Goal: Information Seeking & Learning: Learn about a topic

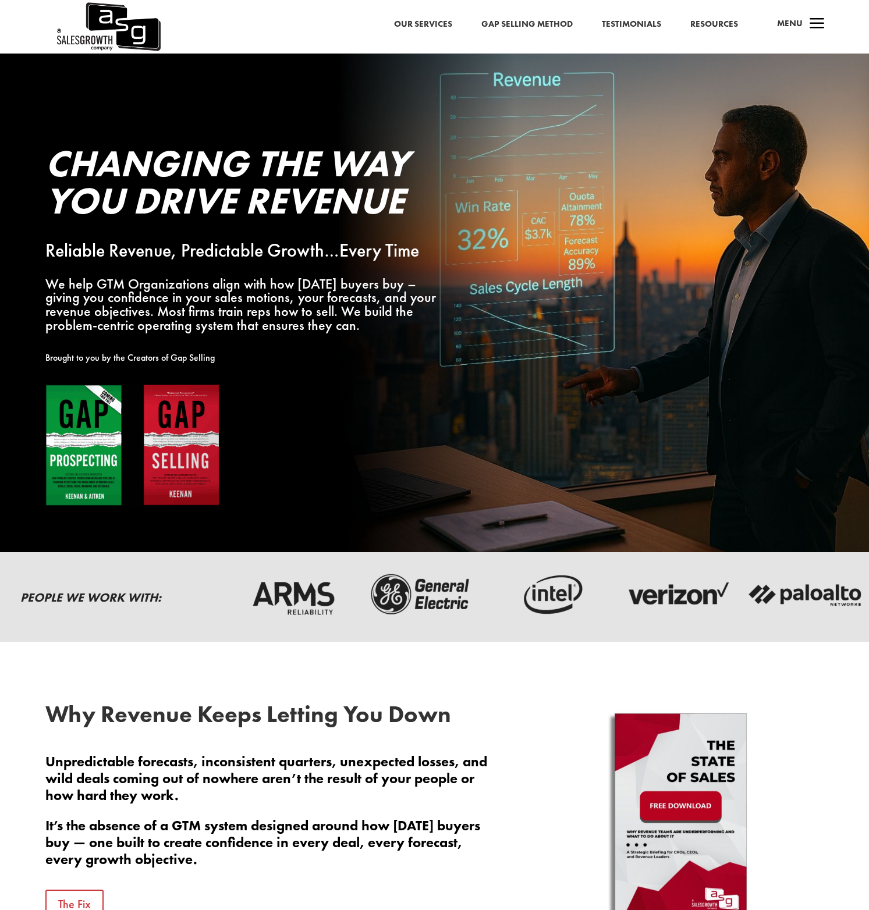
click at [725, 23] on link "Resources" at bounding box center [714, 24] width 48 height 15
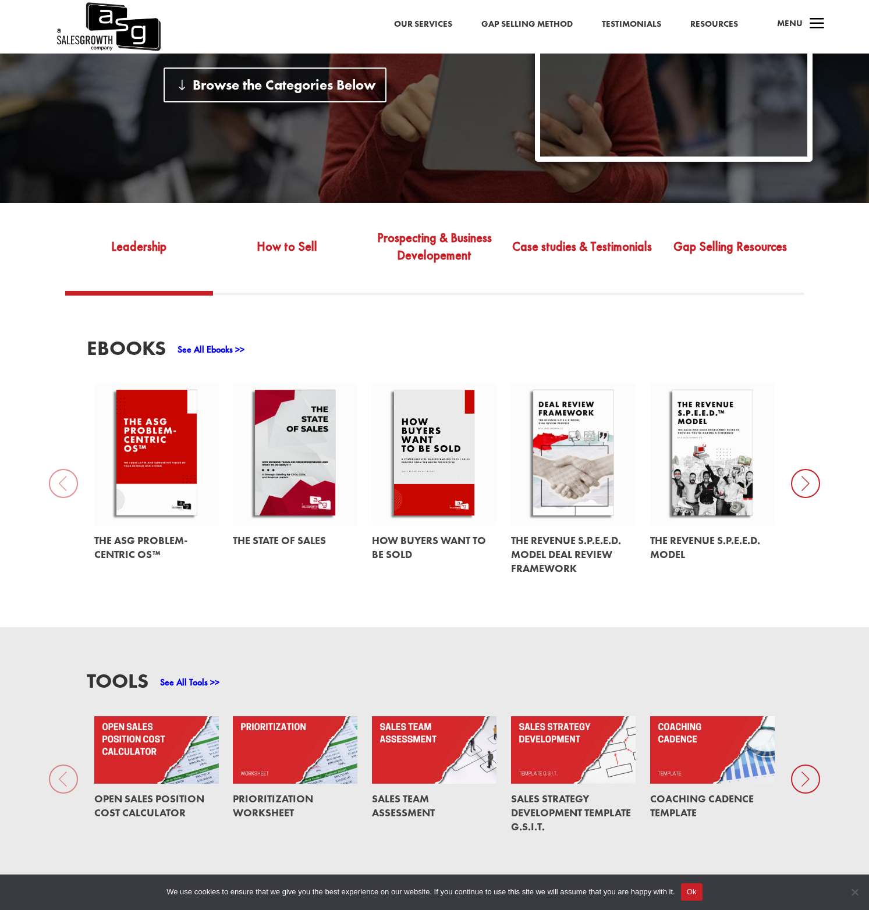
scroll to position [411, 0]
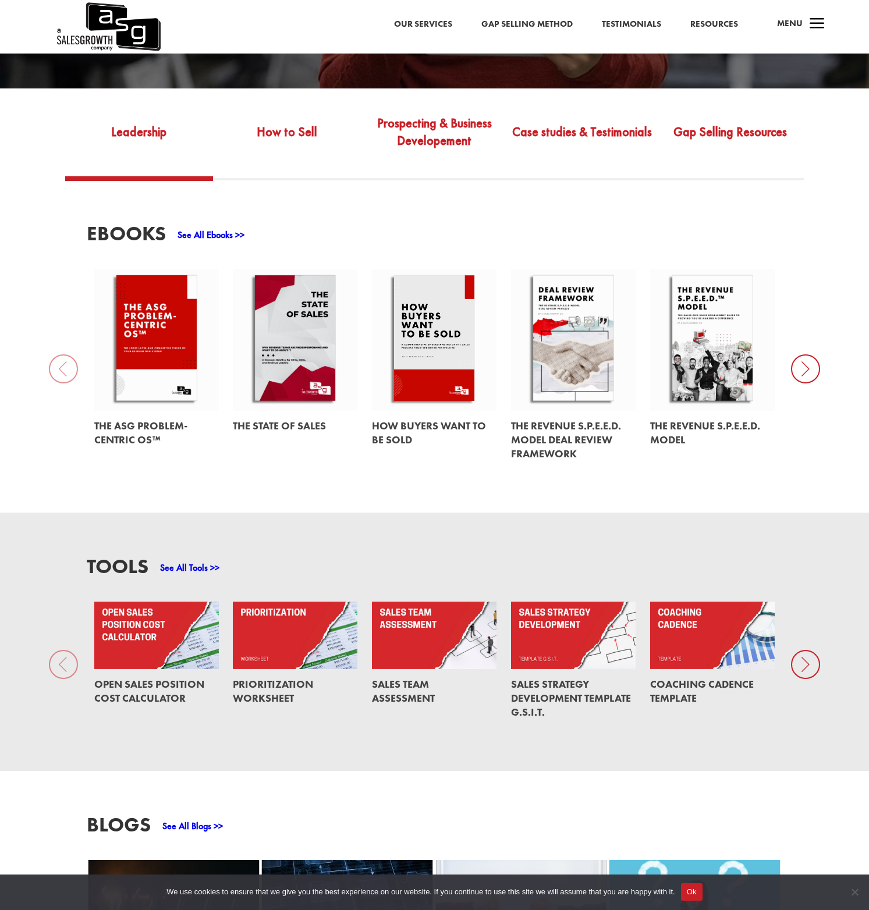
click at [492, 223] on div "EBooks See All Ebooks >> The ASG Problem-Centric OS™ The State of Sales How Buy…" at bounding box center [434, 346] width 695 height 246
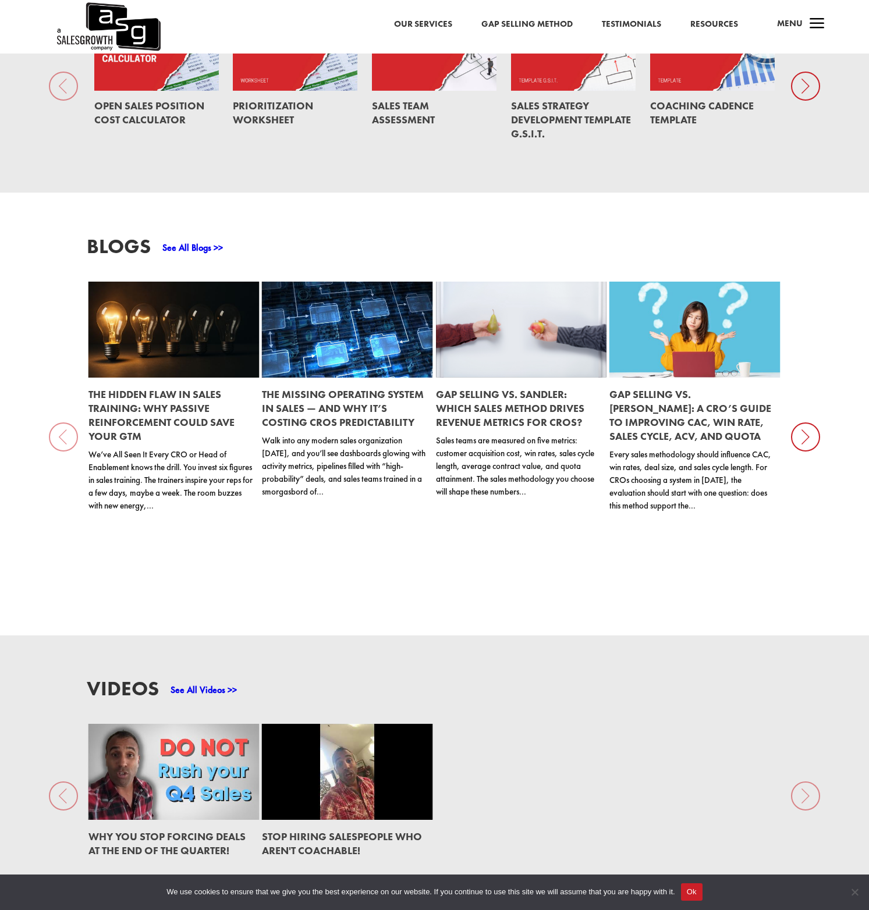
scroll to position [1038, 0]
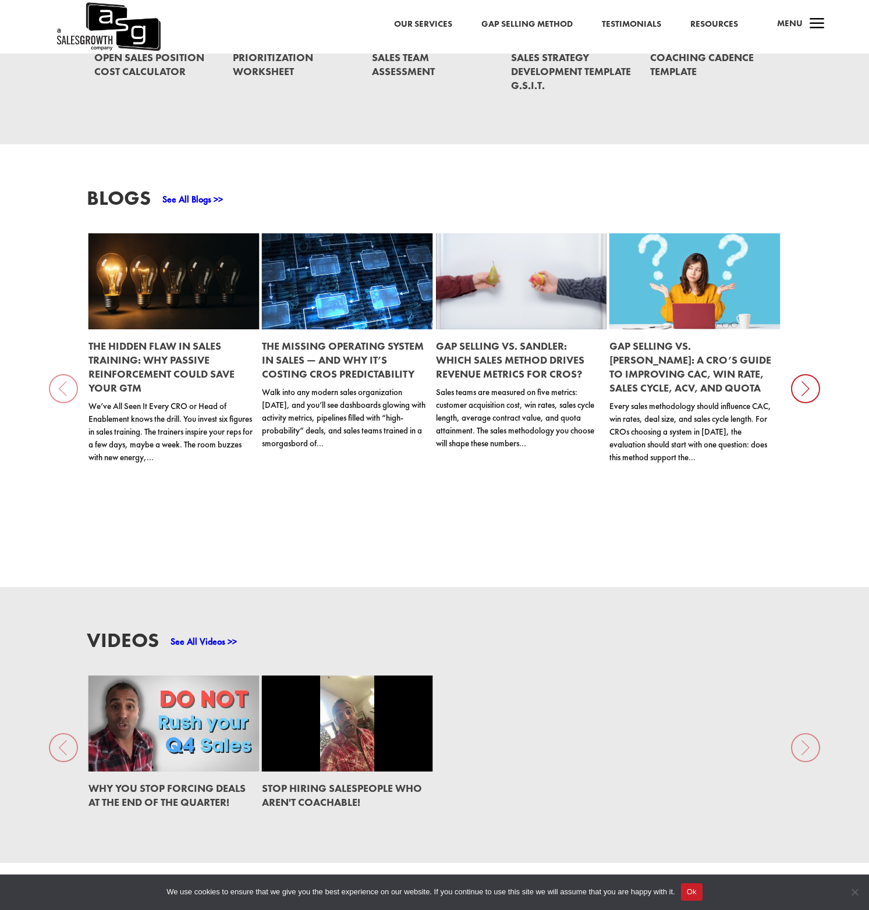
click at [193, 193] on link "See All Blogs >>" at bounding box center [192, 199] width 61 height 12
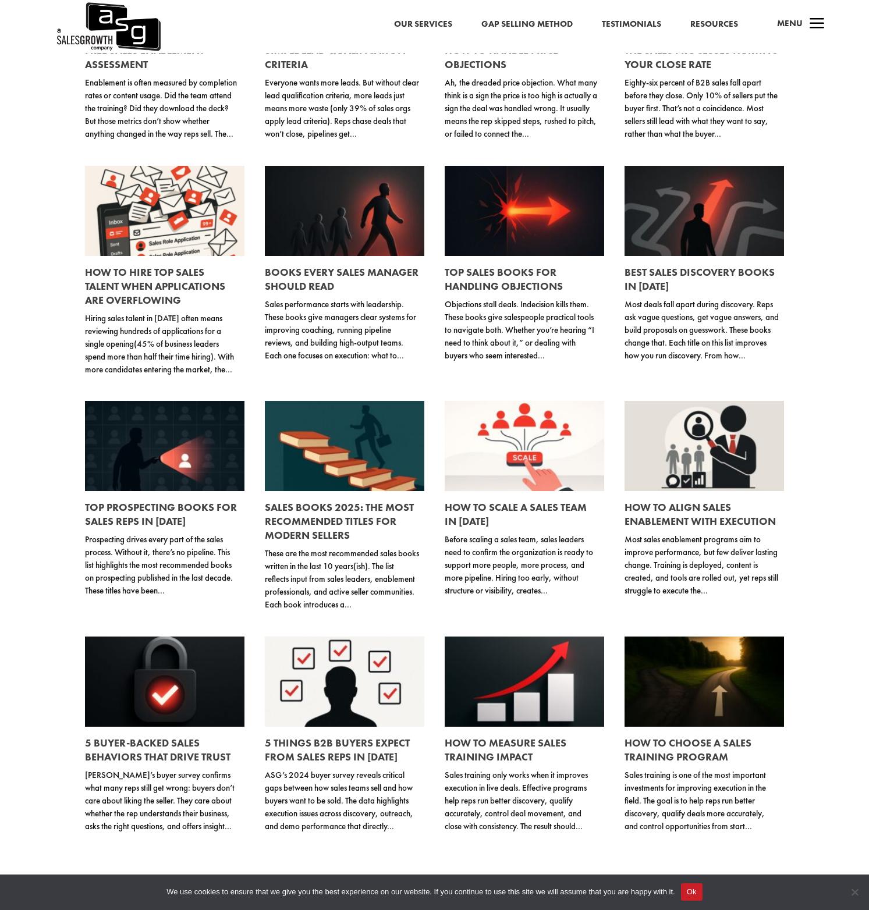
scroll to position [502, 0]
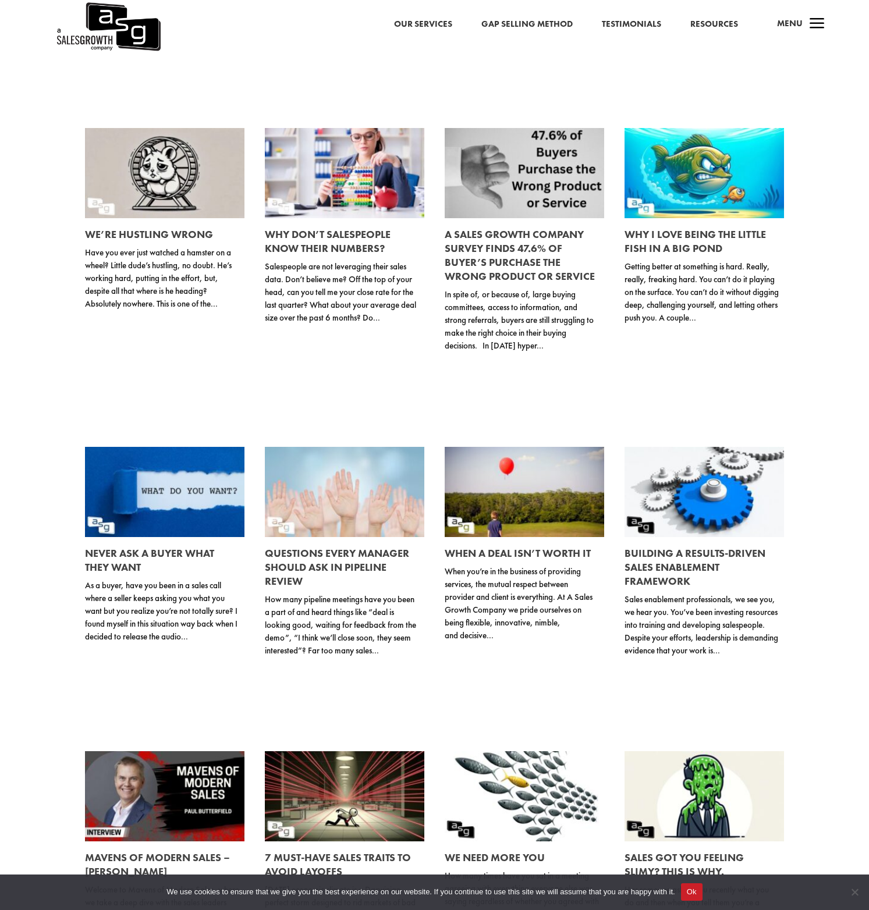
scroll to position [7044, 0]
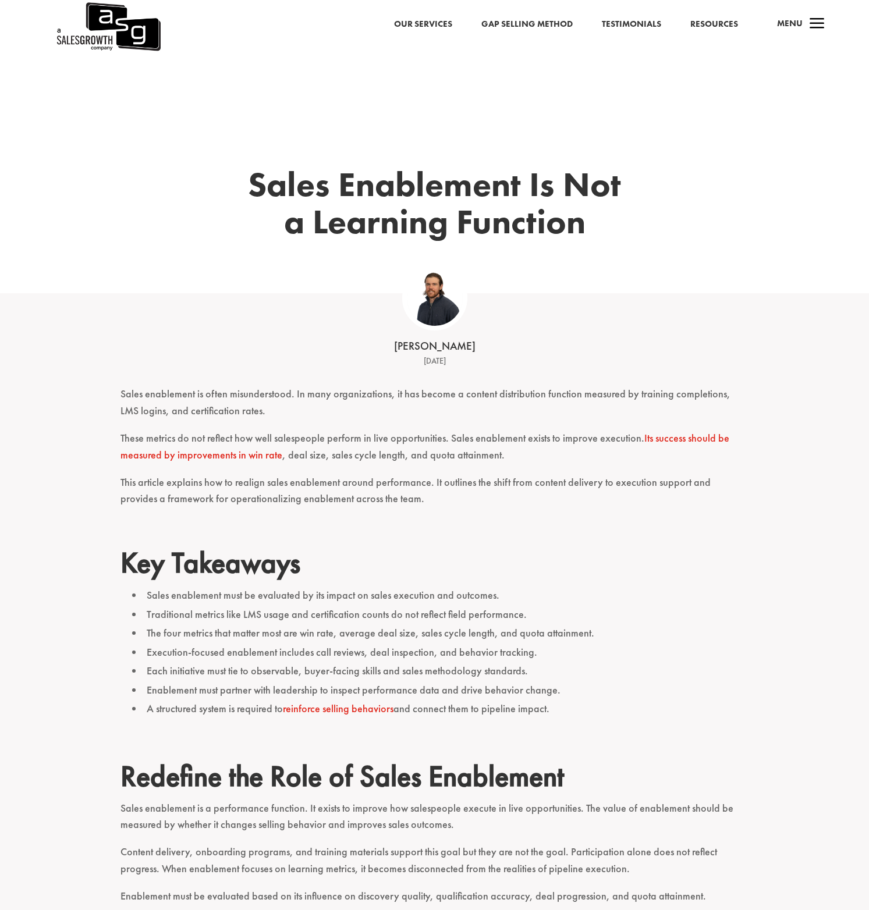
scroll to position [29, 0]
